Goal: Information Seeking & Learning: Learn about a topic

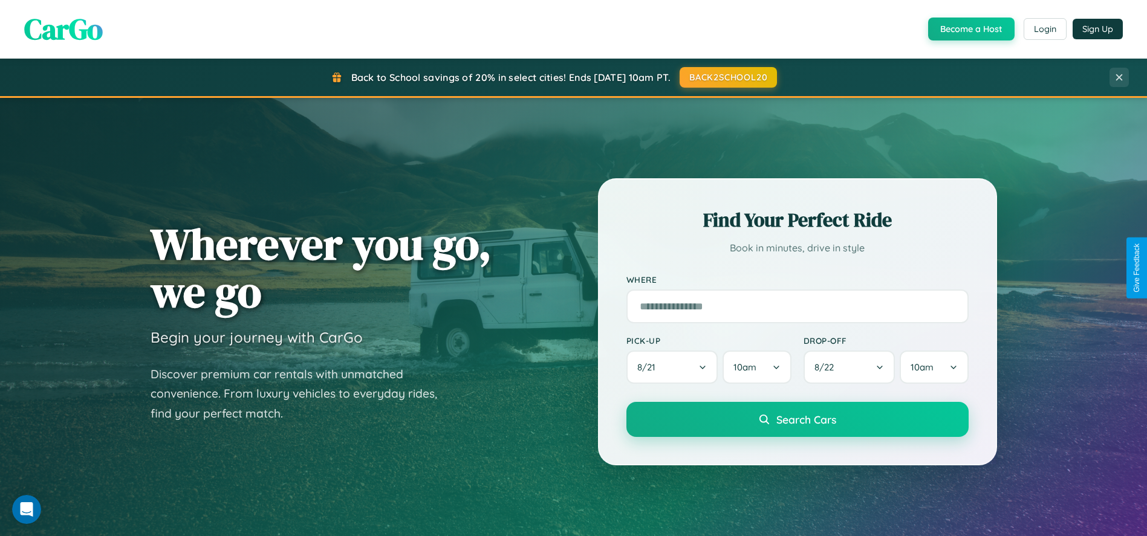
scroll to position [2323, 0]
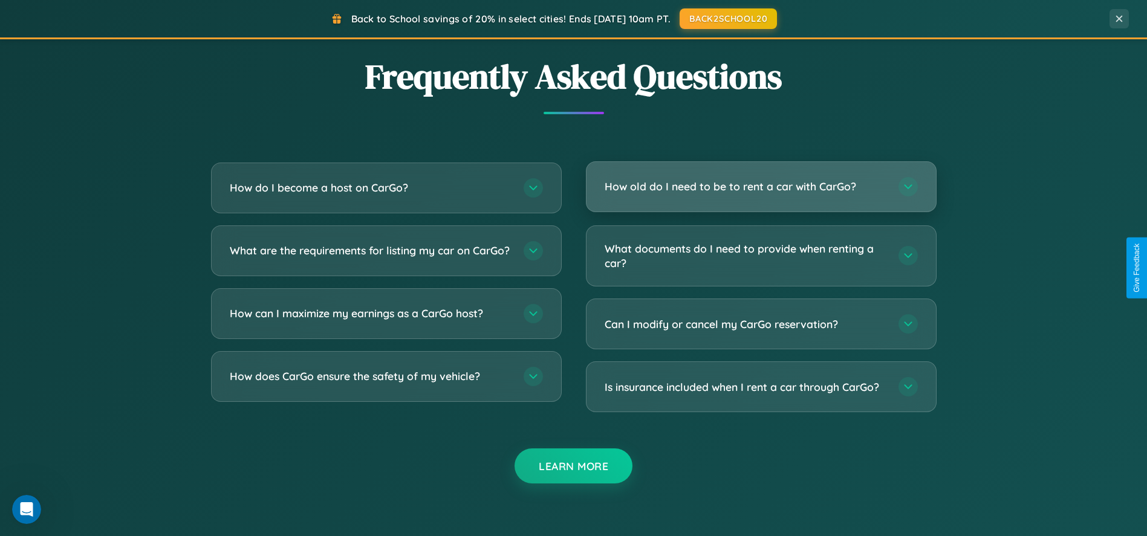
click at [761, 187] on h3 "How old do I need to be to rent a car with CarGo?" at bounding box center [746, 186] width 282 height 15
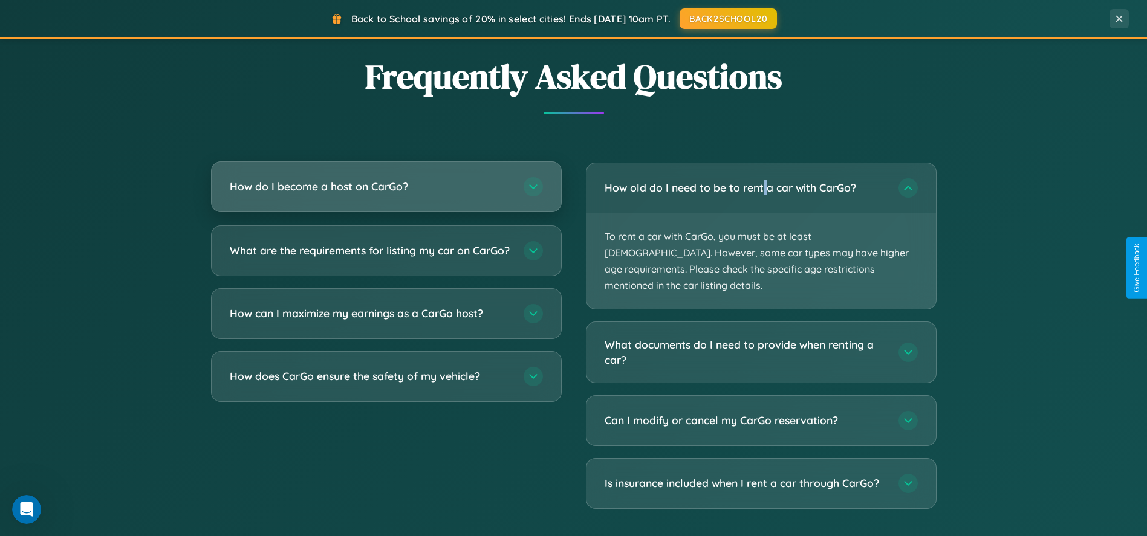
click at [386, 187] on h3 "How do I become a host on CarGo?" at bounding box center [371, 186] width 282 height 15
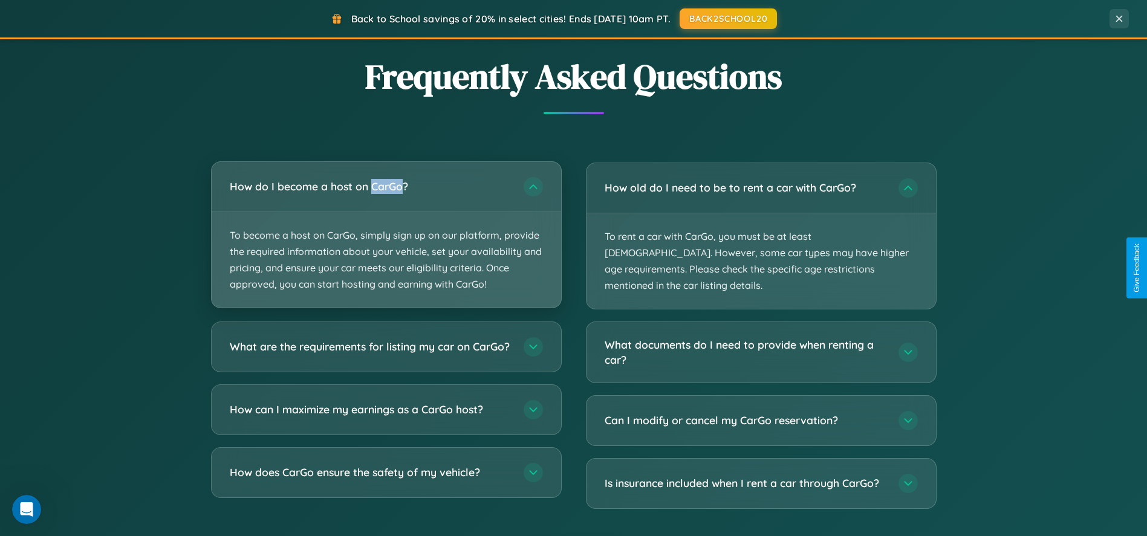
click at [386, 235] on p "To become a host on CarGo, simply sign up on our platform, provide the required…" at bounding box center [387, 260] width 350 height 96
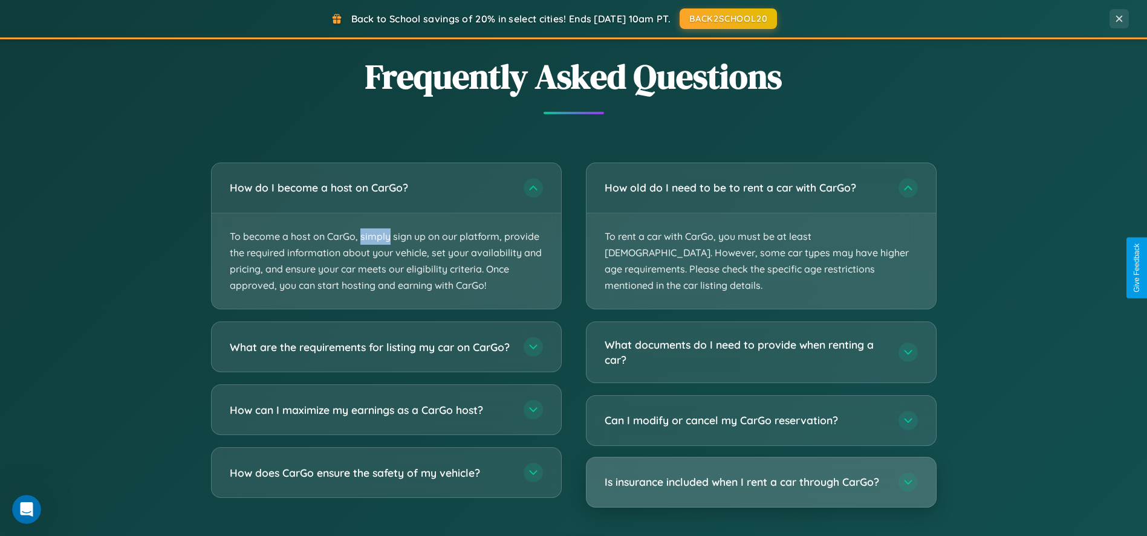
click at [761, 475] on h3 "Is insurance included when I rent a car through CarGo?" at bounding box center [746, 482] width 282 height 15
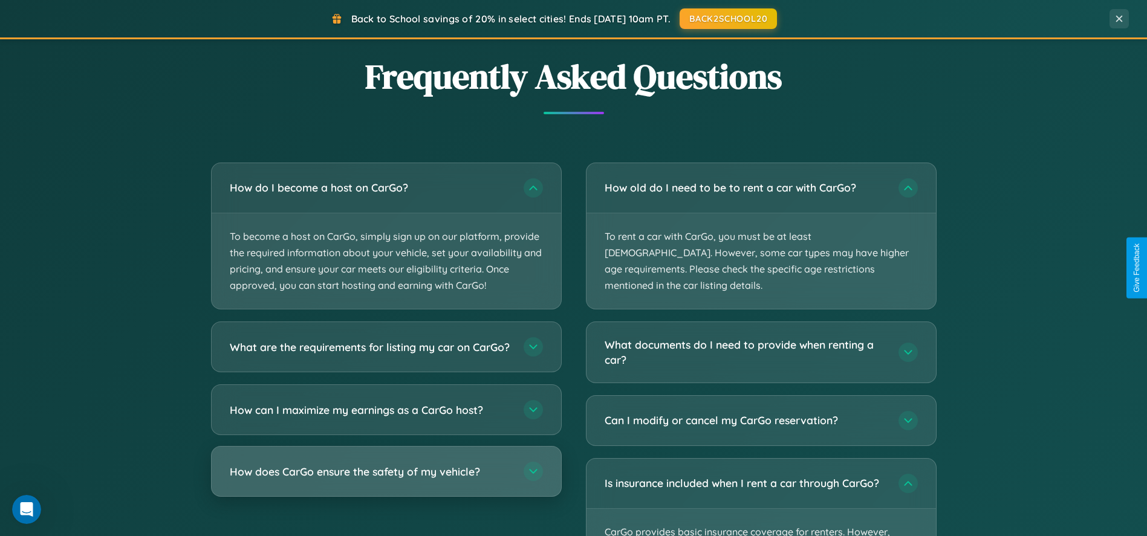
click at [386, 480] on h3 "How does CarGo ensure the safety of my vehicle?" at bounding box center [371, 471] width 282 height 15
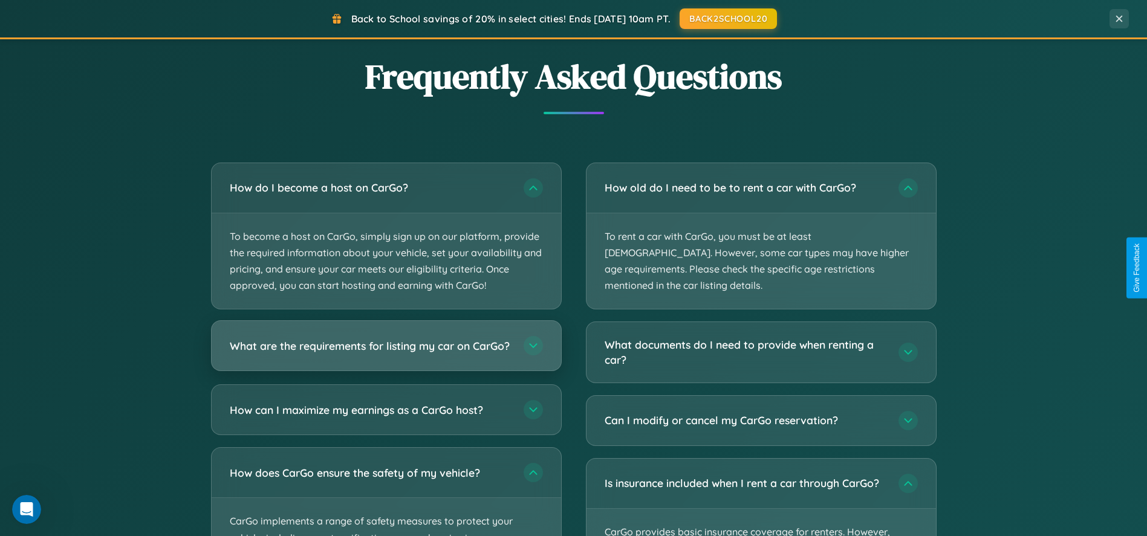
click at [386, 353] on h3 "What are the requirements for listing my car on CarGo?" at bounding box center [371, 346] width 282 height 15
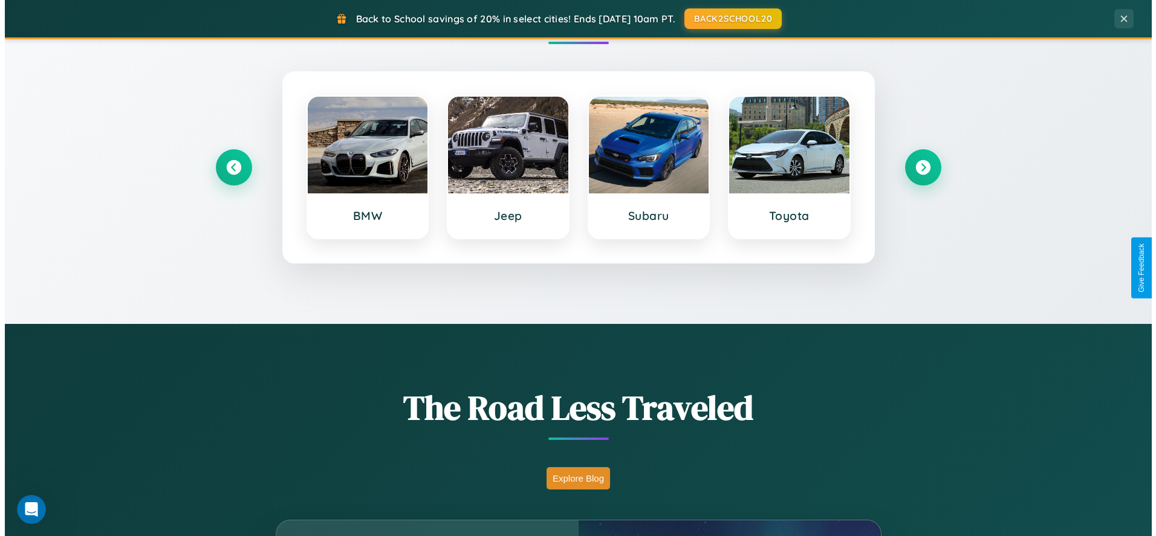
scroll to position [0, 0]
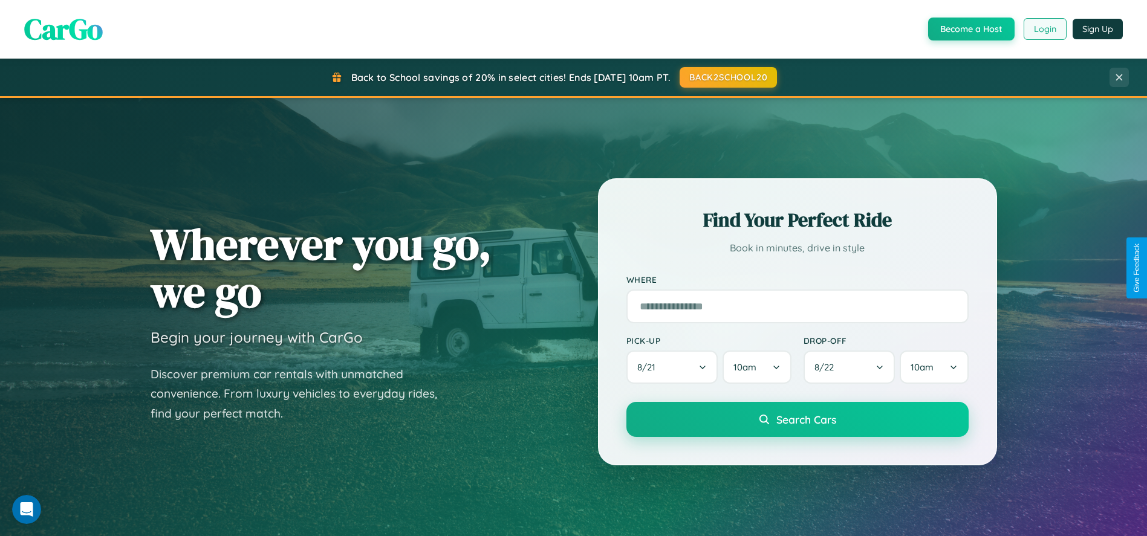
click at [1044, 29] on button "Login" at bounding box center [1045, 29] width 43 height 22
